Goal: Find specific page/section: Find specific page/section

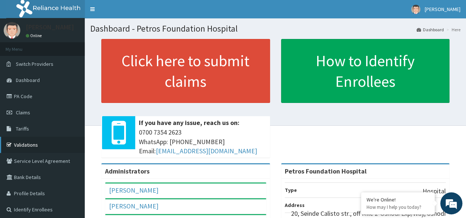
click at [29, 143] on link "Validations" at bounding box center [42, 145] width 85 height 16
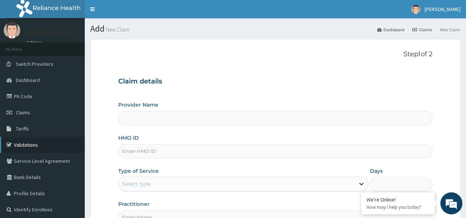
click at [26, 145] on link "Validations" at bounding box center [42, 145] width 85 height 16
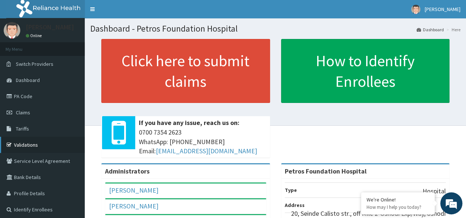
click at [63, 143] on link "Validations" at bounding box center [42, 145] width 85 height 16
